Goal: Transaction & Acquisition: Subscribe to service/newsletter

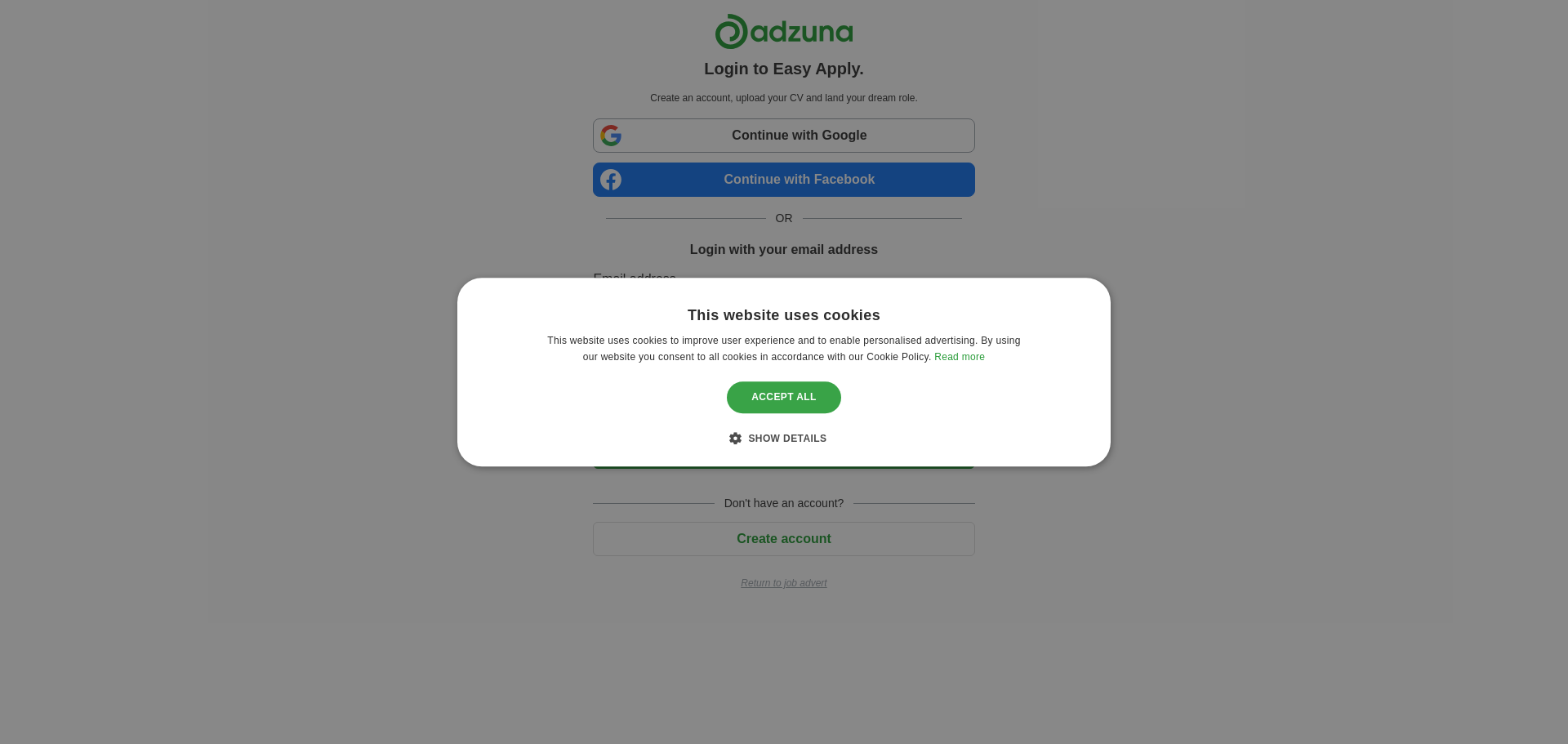
click at [774, 395] on div "Accept all" at bounding box center [784, 397] width 114 height 31
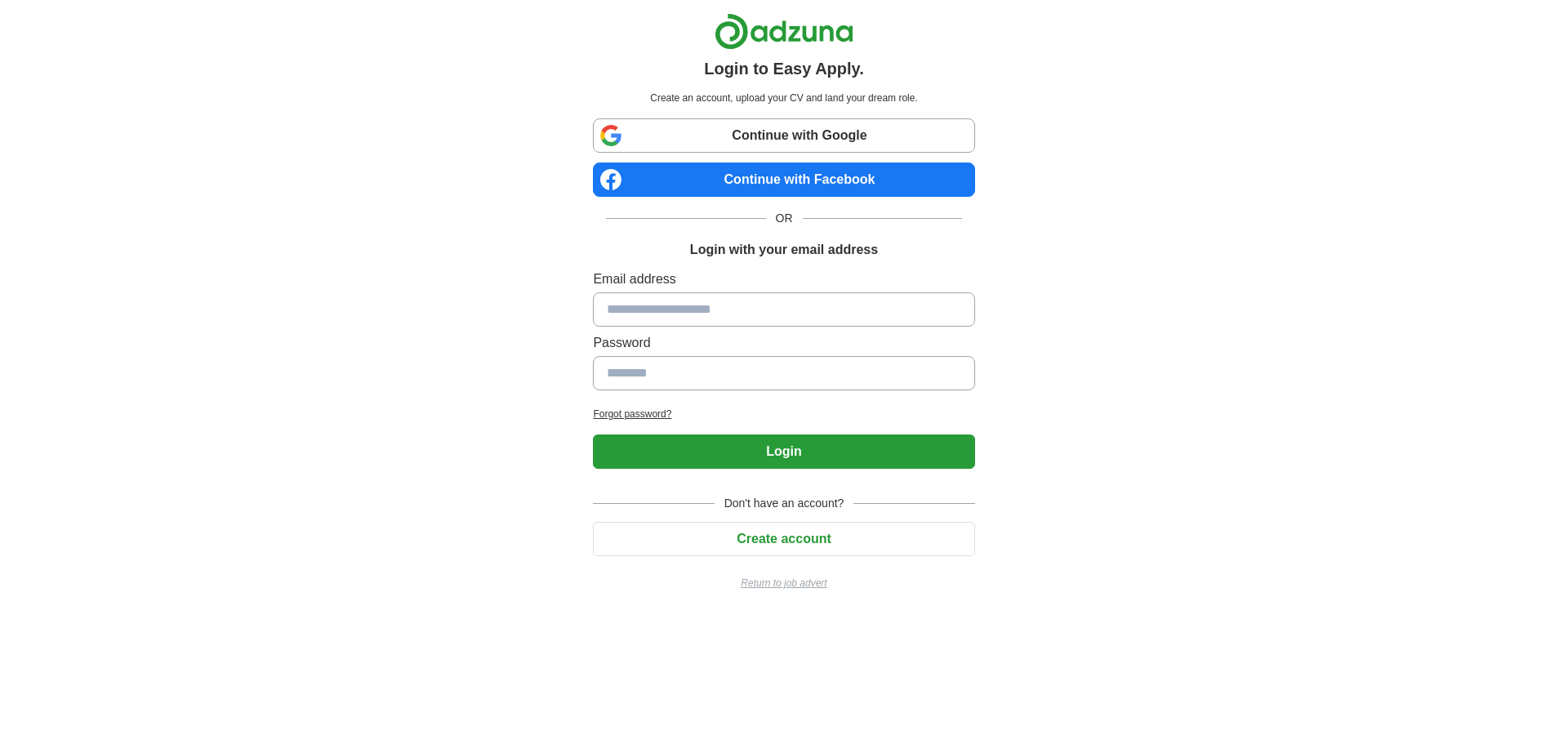
click at [735, 129] on link "Continue with Google" at bounding box center [784, 136] width 381 height 35
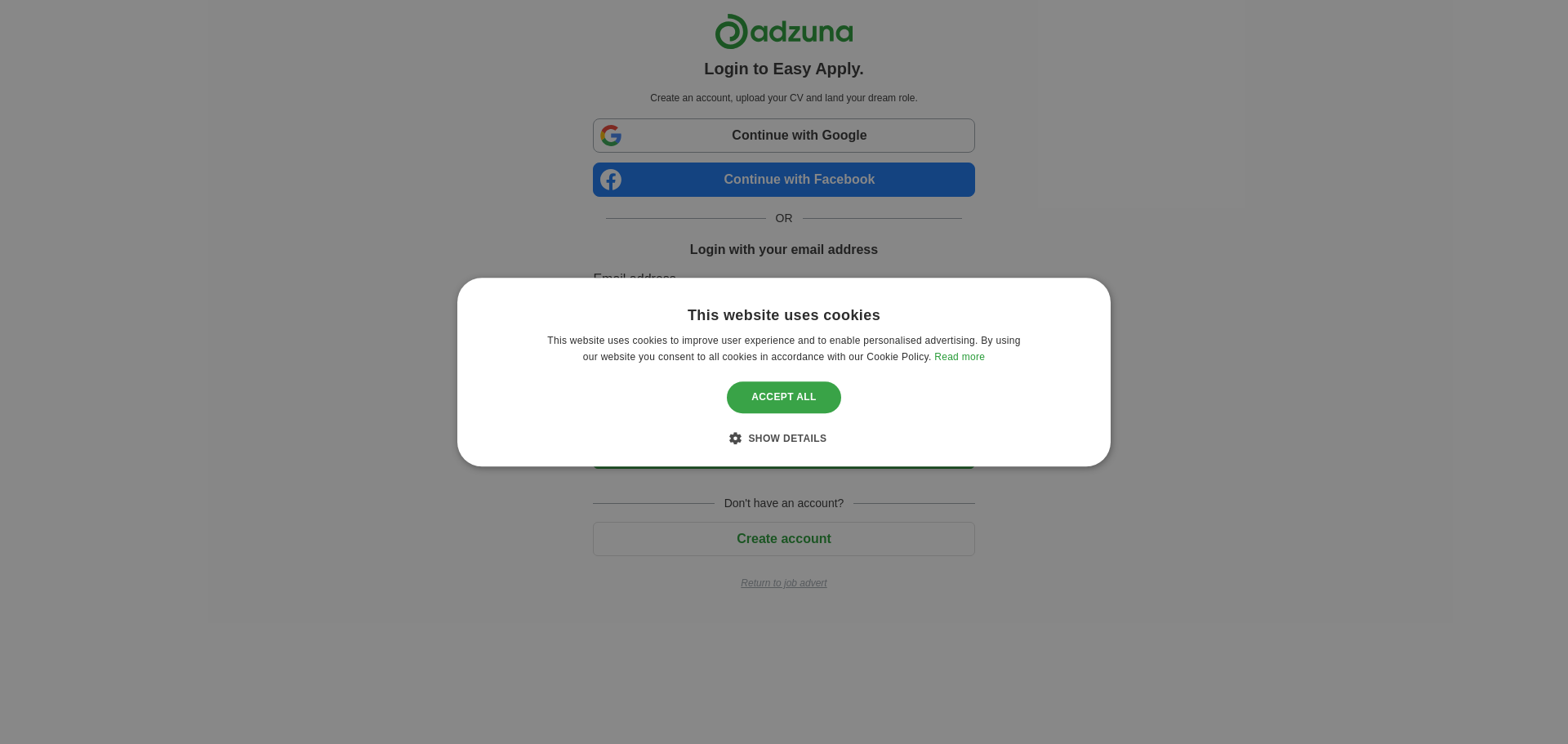
click at [785, 397] on div "Accept all" at bounding box center [784, 397] width 114 height 31
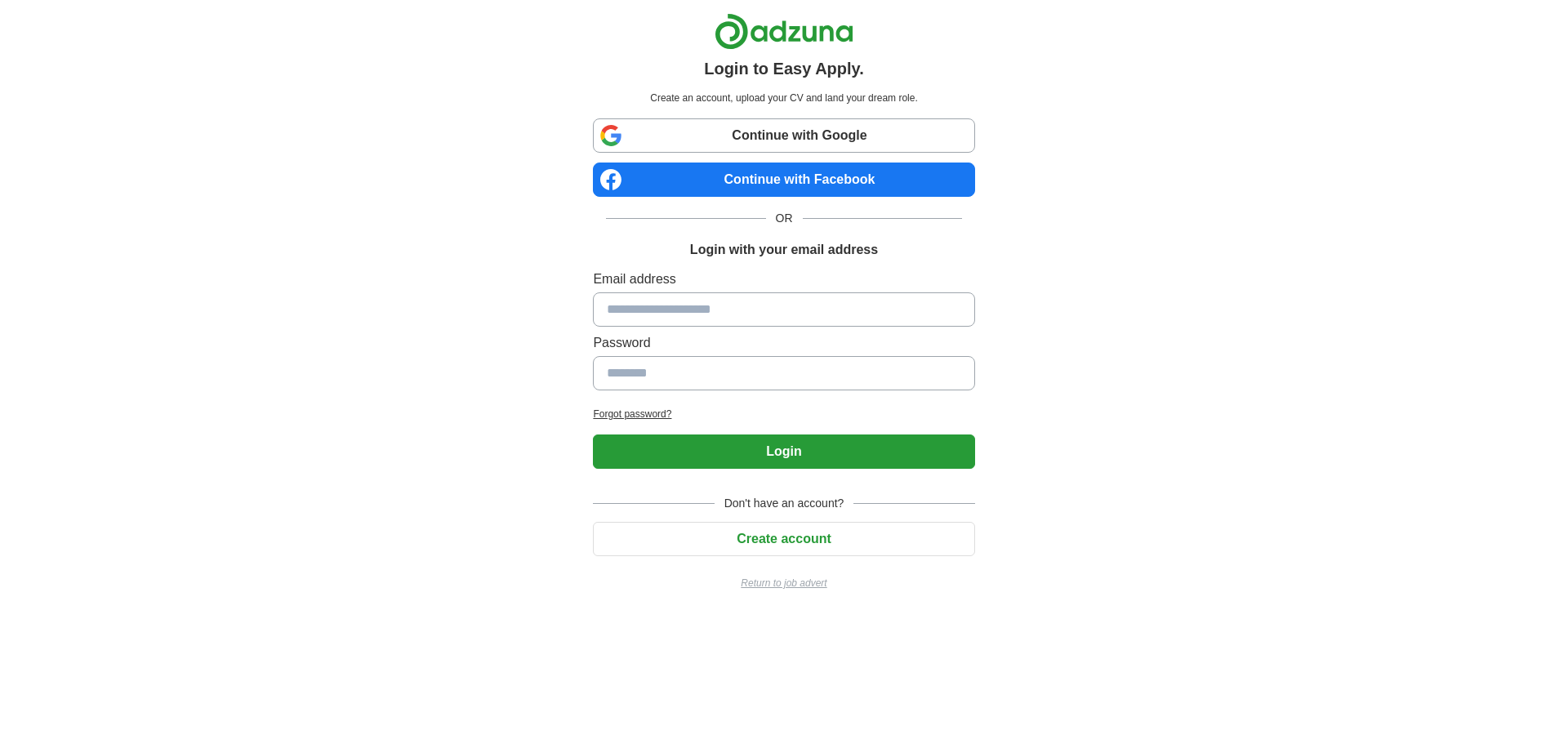
click at [715, 133] on link "Continue with Google" at bounding box center [784, 136] width 381 height 35
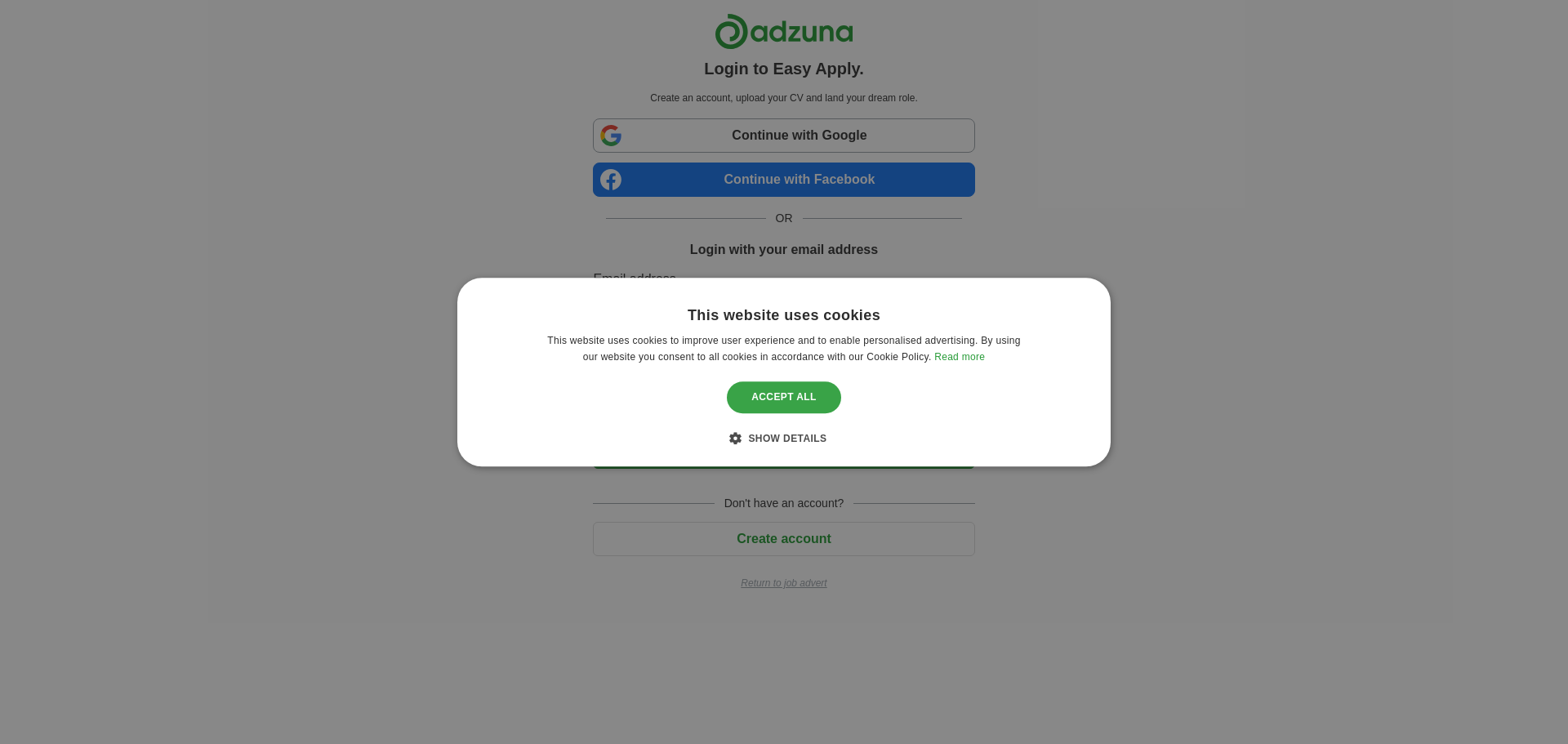
click at [778, 392] on div "Accept all" at bounding box center [784, 397] width 114 height 31
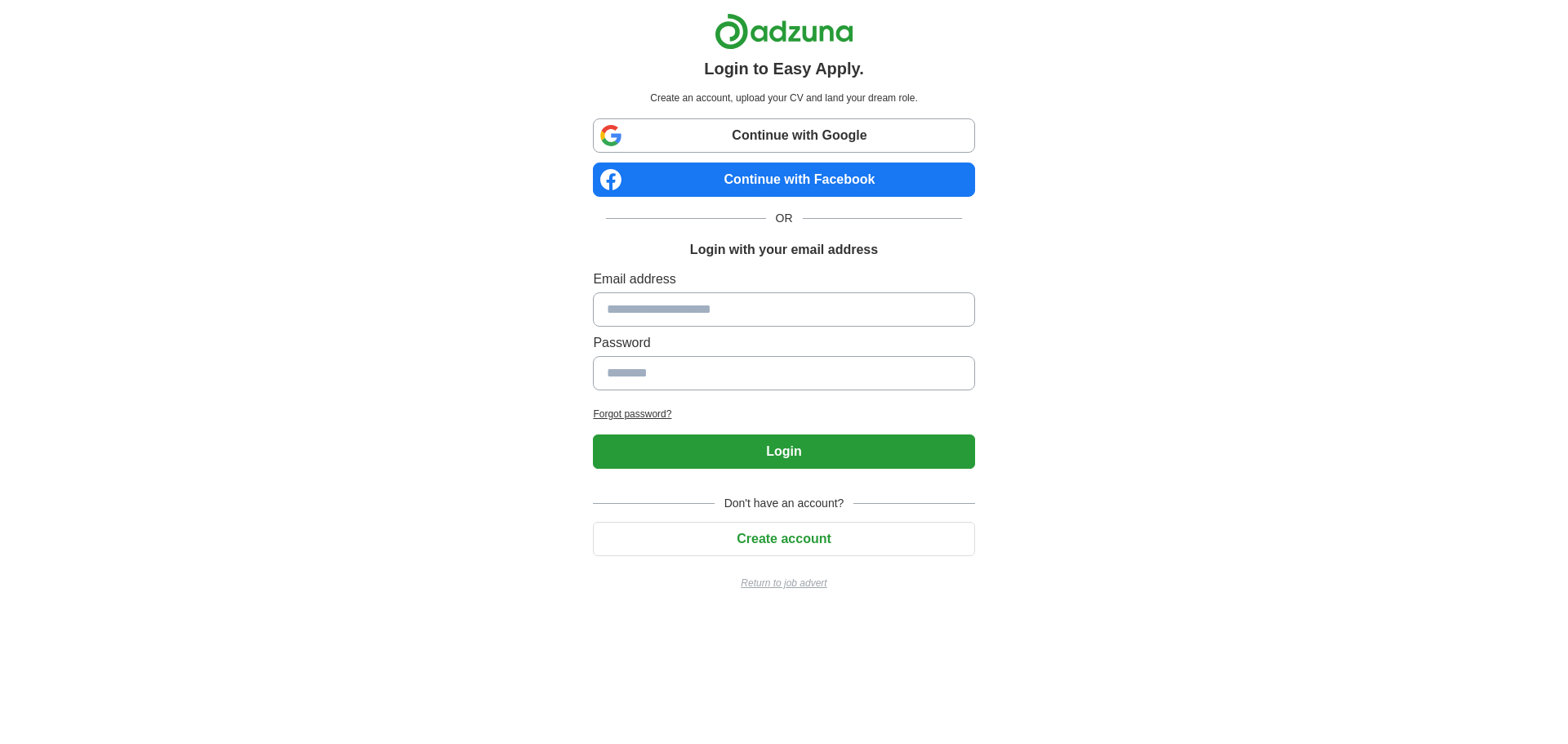
click at [774, 131] on link "Continue with Google" at bounding box center [784, 136] width 381 height 35
click at [699, 137] on link "Continue with Google" at bounding box center [784, 136] width 381 height 35
